Goal: Register for event/course

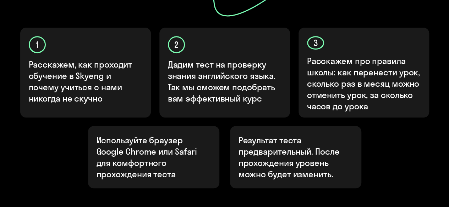
scroll to position [284, 0]
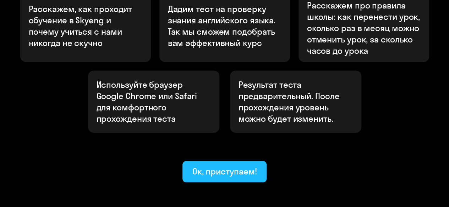
click at [229, 166] on div "Ок, приступаем!" at bounding box center [224, 171] width 65 height 11
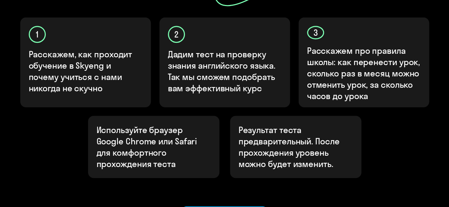
scroll to position [284, 0]
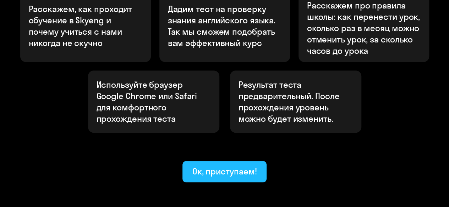
click at [233, 166] on div "Ок, приступаем!" at bounding box center [224, 171] width 65 height 11
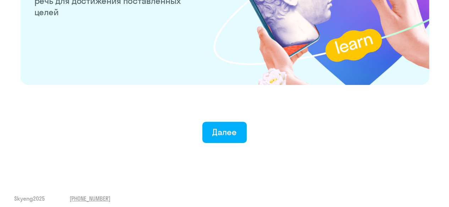
scroll to position [1436, 0]
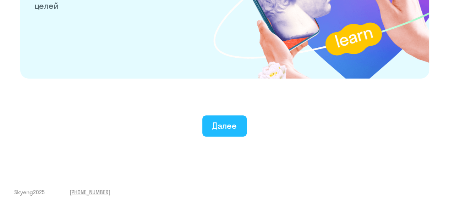
click at [230, 125] on div "Далее" at bounding box center [224, 125] width 24 height 11
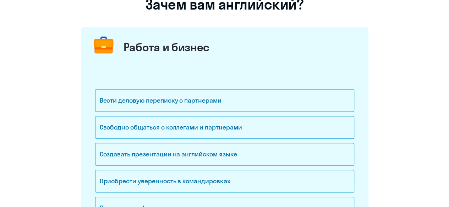
scroll to position [106, 0]
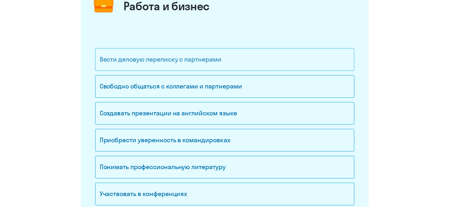
click at [199, 60] on div "Вести деловую переписку с партнерами" at bounding box center [224, 59] width 259 height 23
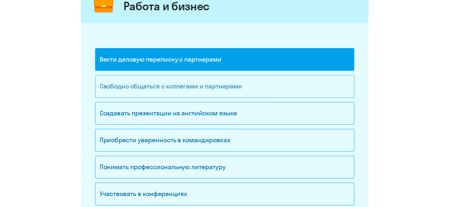
click at [212, 88] on div "Свободно общаться с коллегами и партнерами" at bounding box center [224, 86] width 259 height 23
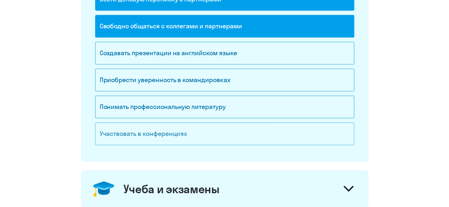
scroll to position [177, 0]
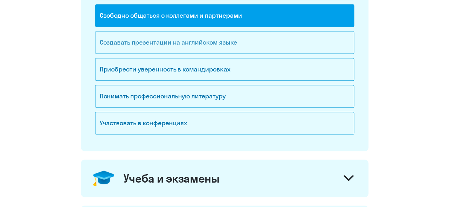
click at [214, 41] on div "Создавать презентации на английском языке" at bounding box center [224, 42] width 259 height 23
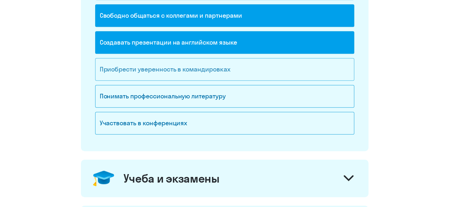
click at [232, 70] on div "Приобрести уверенность в командировках" at bounding box center [224, 69] width 259 height 23
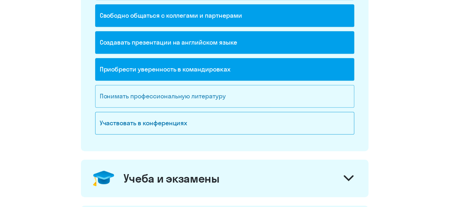
click at [248, 98] on div "Понимать профессиональную литературу" at bounding box center [224, 96] width 259 height 23
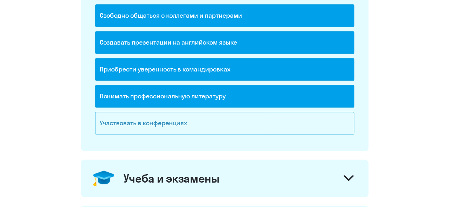
click at [250, 126] on div "Участвовать в конференциях" at bounding box center [224, 123] width 259 height 23
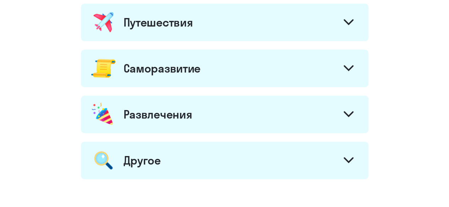
scroll to position [390, 0]
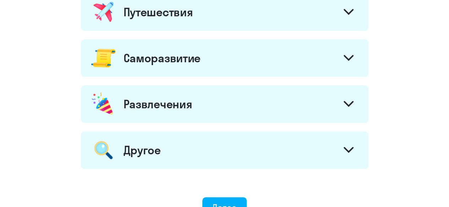
click at [347, 56] on icon at bounding box center [348, 58] width 10 height 6
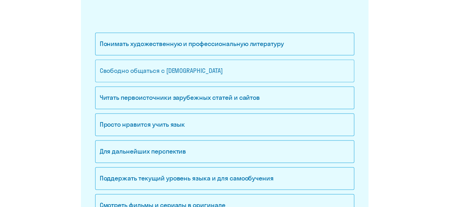
scroll to position [461, 0]
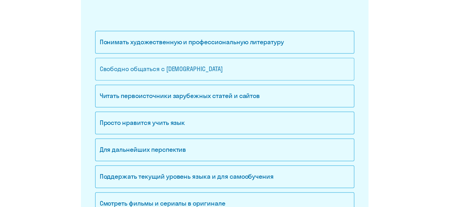
click at [147, 68] on div "Свободно общаться с [DEMOGRAPHIC_DATA]" at bounding box center [224, 69] width 259 height 23
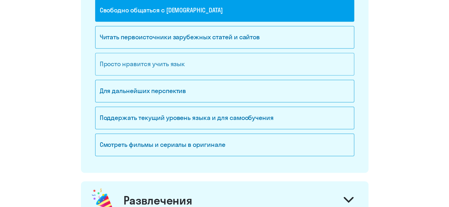
scroll to position [532, 0]
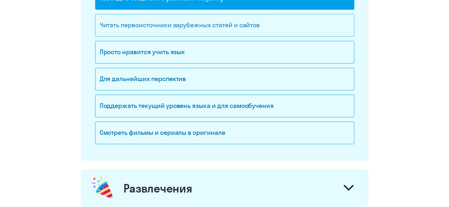
click at [190, 23] on div "Читать первоисточники зарубежных статей и сайтов" at bounding box center [224, 25] width 259 height 23
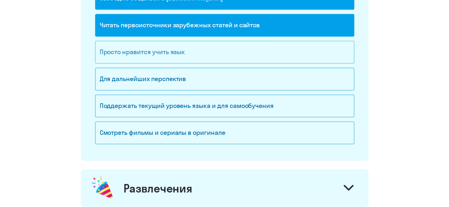
click at [188, 50] on div "Просто нравится учить язык" at bounding box center [224, 52] width 259 height 23
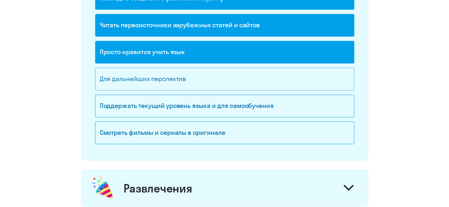
click at [198, 82] on div "Для дальнейших перспектив" at bounding box center [224, 79] width 259 height 23
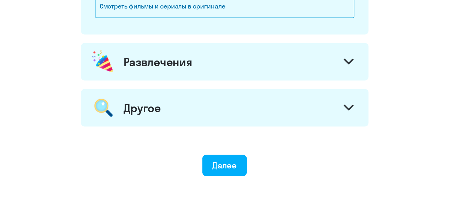
scroll to position [674, 0]
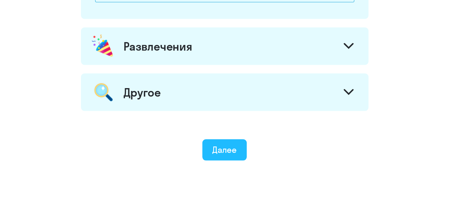
click at [233, 145] on div "Далее" at bounding box center [224, 149] width 24 height 11
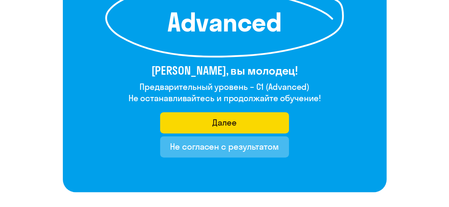
scroll to position [142, 0]
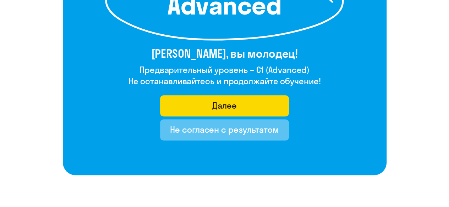
click at [211, 132] on div "Не согласен с результатом" at bounding box center [224, 129] width 109 height 11
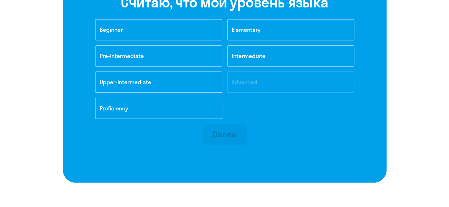
scroll to position [248, 0]
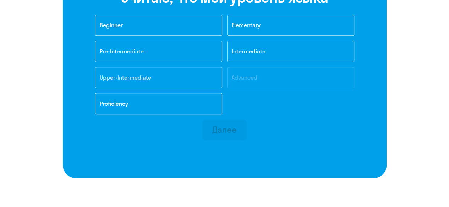
click at [142, 77] on span "Upper-Intermediate" at bounding box center [125, 77] width 51 height 7
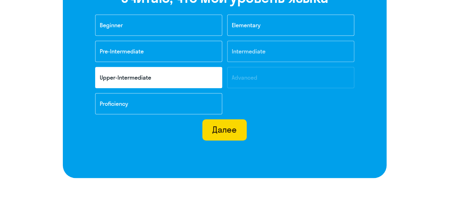
click at [249, 48] on span "Intermediate" at bounding box center [249, 51] width 34 height 7
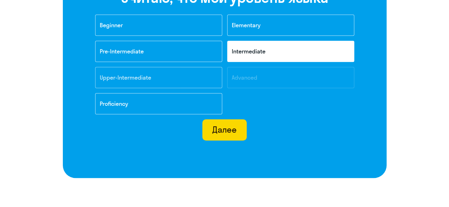
click at [162, 82] on button "Upper-Intermediate" at bounding box center [158, 77] width 127 height 21
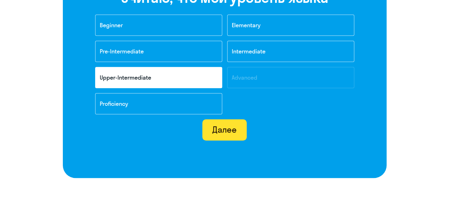
click at [221, 126] on div "Далее" at bounding box center [224, 129] width 24 height 11
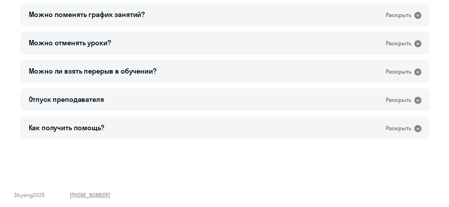
scroll to position [534, 0]
